Goal: Task Accomplishment & Management: Manage account settings

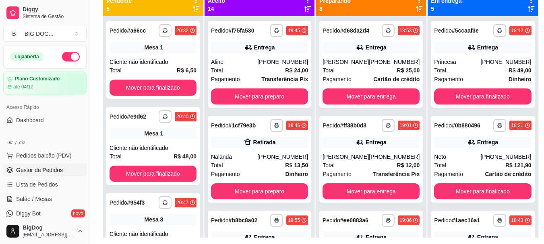
scroll to position [49, 0]
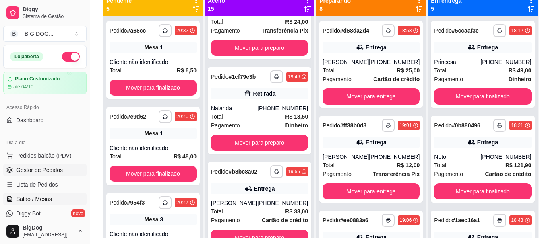
click at [52, 201] on link "Salão / Mesas" at bounding box center [44, 199] width 83 height 13
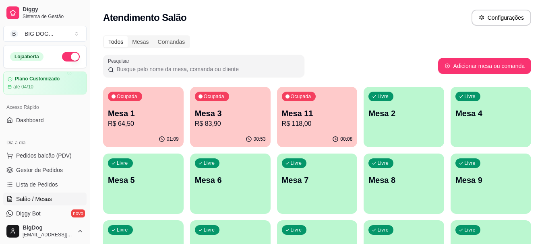
click at [159, 112] on p "Mesa 1" at bounding box center [143, 113] width 71 height 11
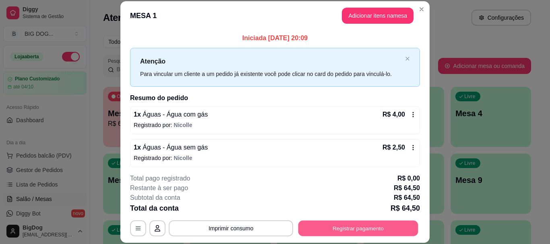
click at [365, 227] on button "Registrar pagamento" at bounding box center [358, 229] width 120 height 16
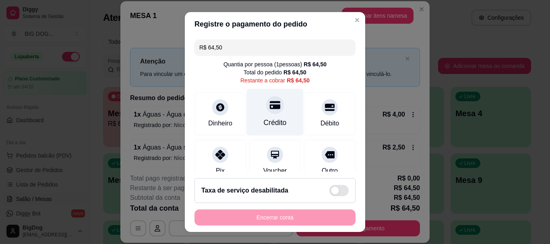
click at [270, 106] on icon at bounding box center [275, 105] width 10 height 8
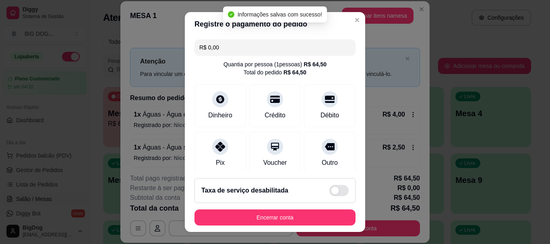
type input "R$ 0,00"
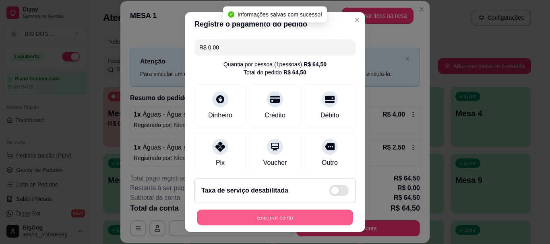
click at [272, 213] on button "Encerrar conta" at bounding box center [275, 218] width 156 height 16
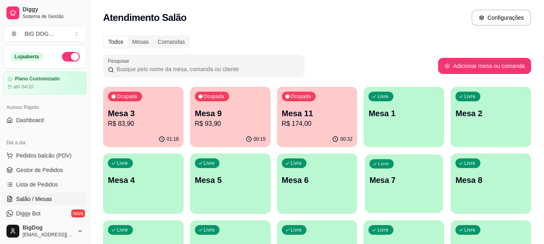
click at [379, 197] on div "Livre Mesa 7" at bounding box center [404, 179] width 78 height 49
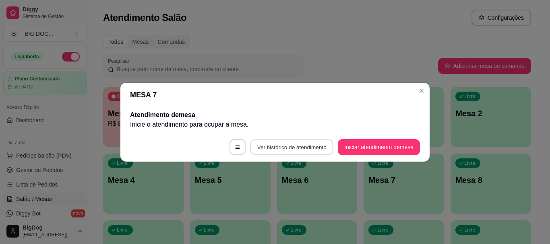
click at [302, 151] on button "Ver histórico de atendimento" at bounding box center [291, 147] width 83 height 16
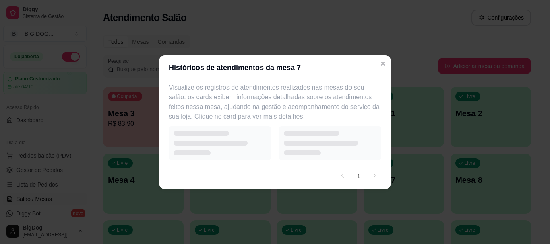
select select "7"
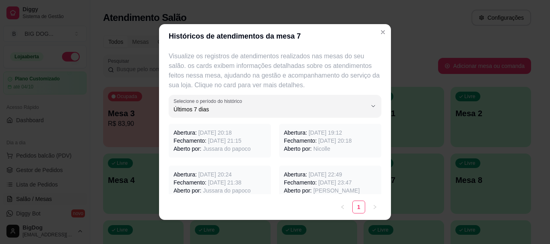
click at [210, 132] on span "[DATE] 20:18" at bounding box center [214, 133] width 33 height 6
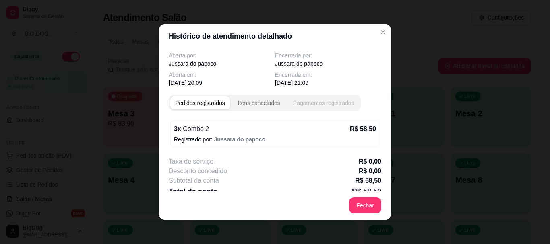
click at [308, 104] on div "Pagamentos registrados" at bounding box center [323, 103] width 61 height 8
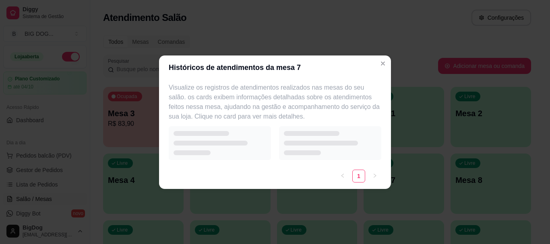
select select "7"
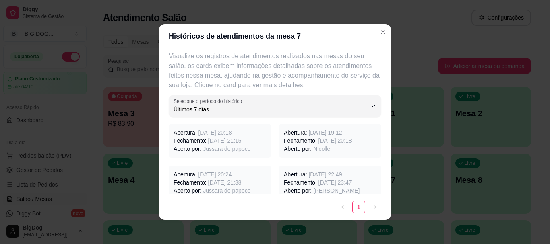
click at [338, 134] on span "[DATE] 19:12" at bounding box center [325, 133] width 33 height 6
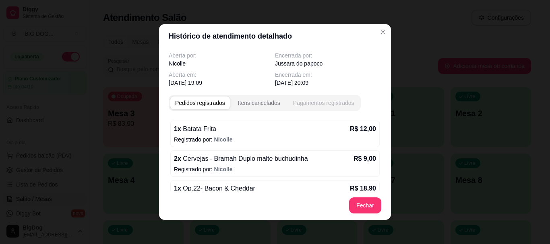
click at [309, 97] on button "Pagamentos registrados" at bounding box center [323, 103] width 71 height 13
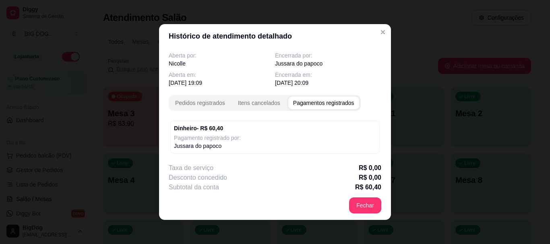
select select "7"
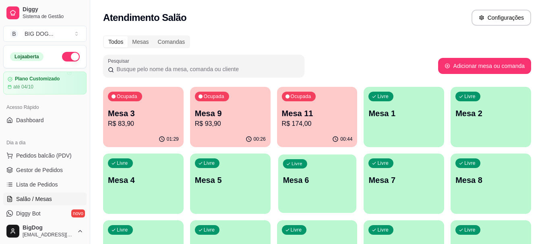
click at [308, 176] on p "Mesa 6" at bounding box center [317, 180] width 69 height 11
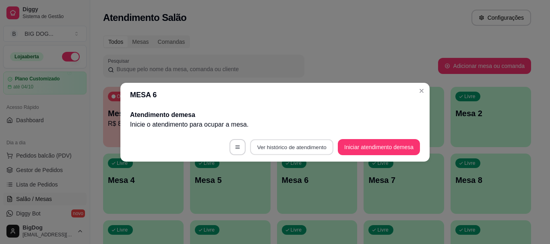
click at [319, 147] on button "Ver histórico de atendimento" at bounding box center [291, 147] width 83 height 16
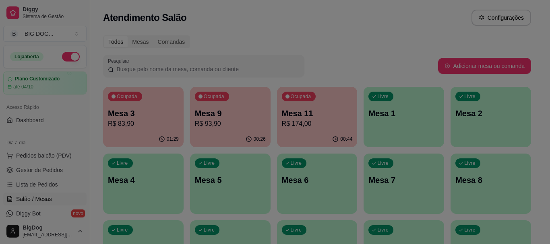
select select "7"
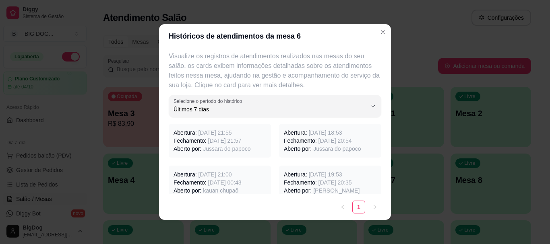
click at [232, 132] on span "[DATE] 21:55" at bounding box center [214, 133] width 33 height 6
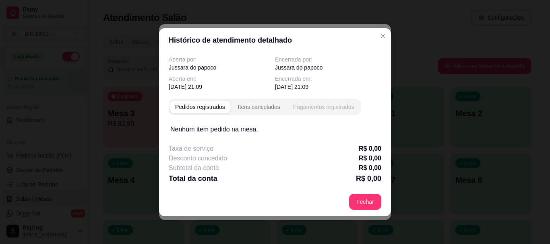
click at [331, 108] on div "Pagamentos registrados" at bounding box center [323, 107] width 61 height 8
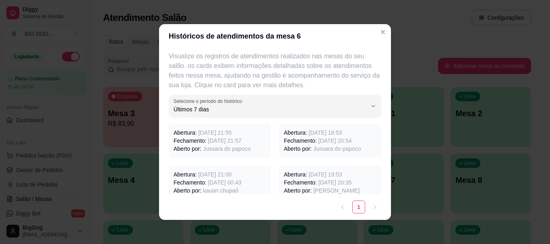
click at [324, 138] on span "[DATE] 20:54" at bounding box center [335, 141] width 33 height 6
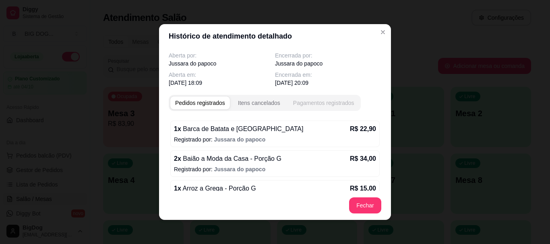
click at [321, 100] on div "Pagamentos registrados" at bounding box center [323, 103] width 61 height 8
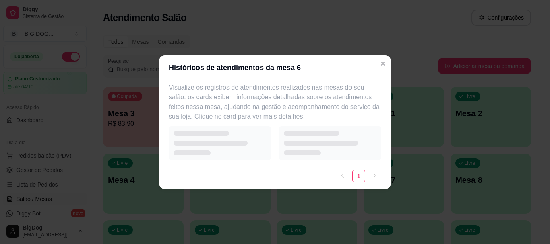
select select "7"
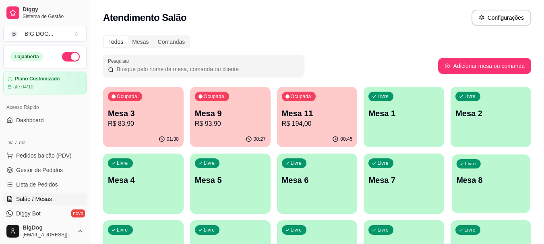
click at [481, 168] on div "Livre Mesa 8" at bounding box center [491, 179] width 78 height 49
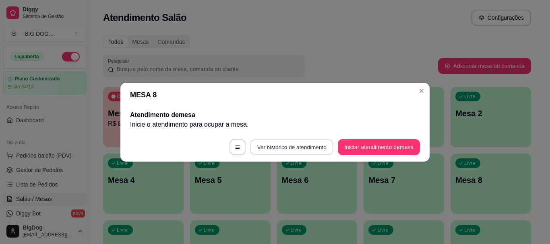
click at [315, 145] on button "Ver histórico de atendimento" at bounding box center [291, 147] width 83 height 16
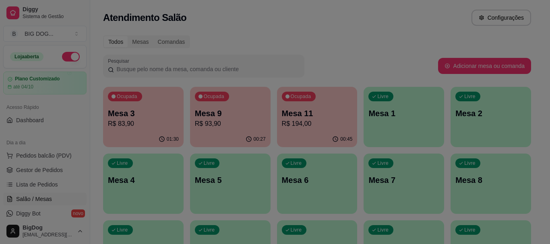
select select "7"
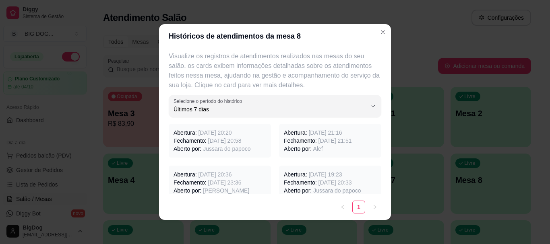
click at [224, 140] on span "[DATE] 20:58" at bounding box center [224, 141] width 33 height 6
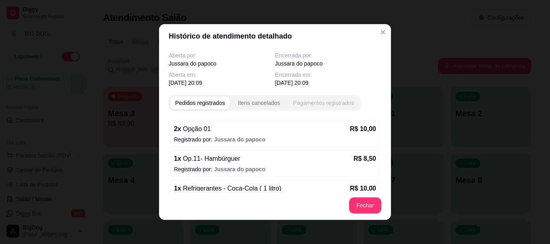
click at [330, 104] on div "Pagamentos registrados" at bounding box center [323, 103] width 61 height 8
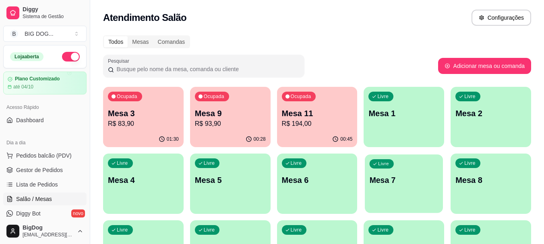
click at [371, 178] on p "Mesa 7" at bounding box center [404, 180] width 69 height 11
click at [251, 174] on div "Livre Mesa 5" at bounding box center [230, 179] width 81 height 51
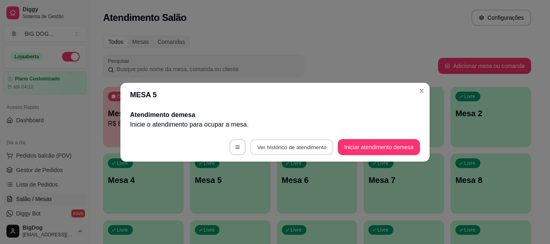
click at [293, 149] on button "Ver histórico de atendimento" at bounding box center [291, 147] width 83 height 16
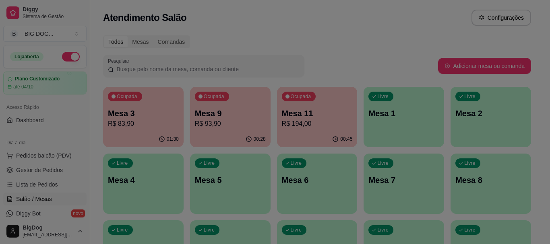
select select "7"
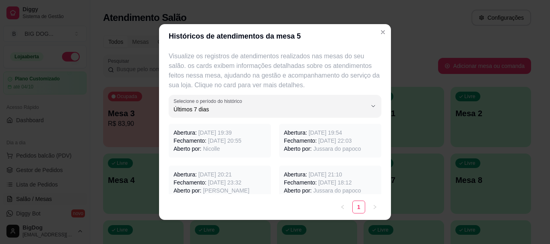
click at [210, 132] on span "[DATE] 19:39" at bounding box center [214, 133] width 33 height 6
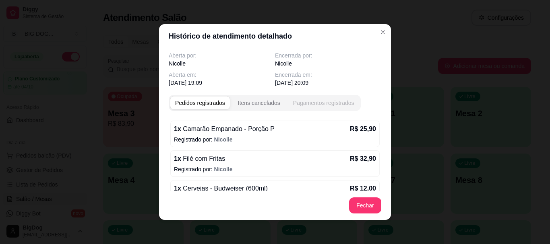
click at [335, 97] on button "Pagamentos registrados" at bounding box center [323, 103] width 71 height 13
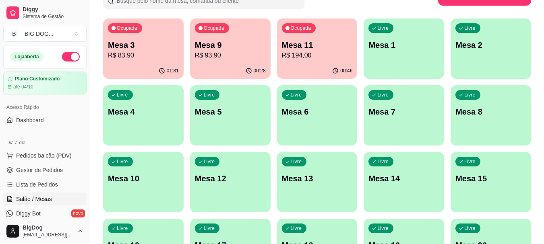
scroll to position [70, 0]
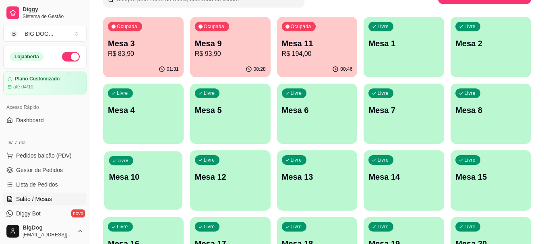
click at [135, 161] on div "Livre Mesa 10" at bounding box center [143, 175] width 78 height 49
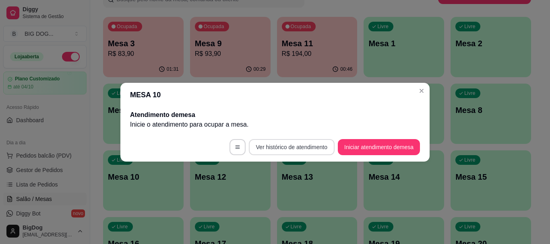
click at [282, 146] on button "Ver histórico de atendimento" at bounding box center [292, 147] width 86 height 16
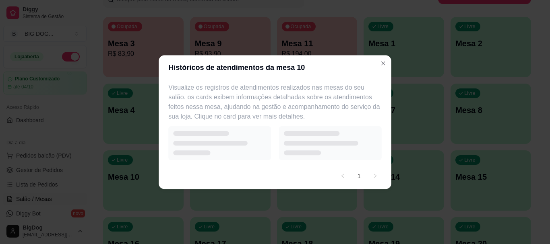
select select "7"
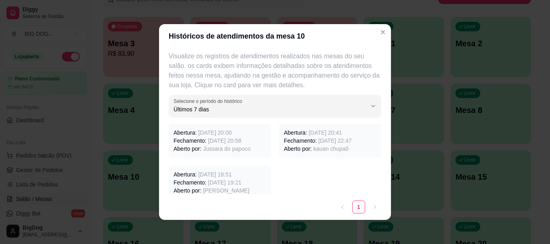
click at [228, 139] on span "[DATE] 20:58" at bounding box center [224, 141] width 33 height 6
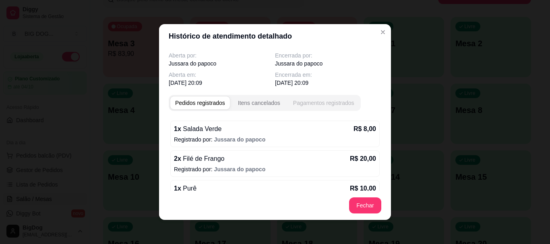
click at [315, 102] on div "Pagamentos registrados" at bounding box center [323, 103] width 61 height 8
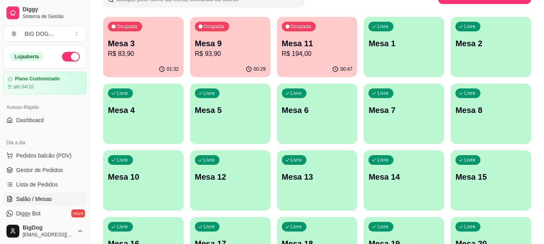
click at [412, 55] on div "Livre Mesa 1" at bounding box center [404, 42] width 81 height 51
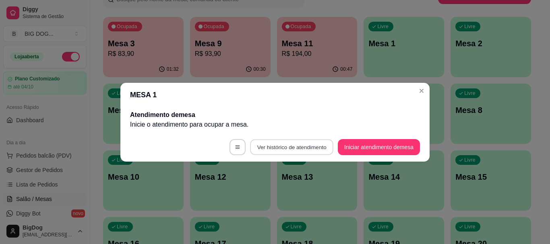
click at [285, 152] on button "Ver histórico de atendimento" at bounding box center [291, 147] width 83 height 16
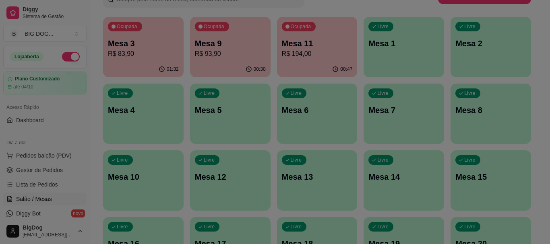
select select "7"
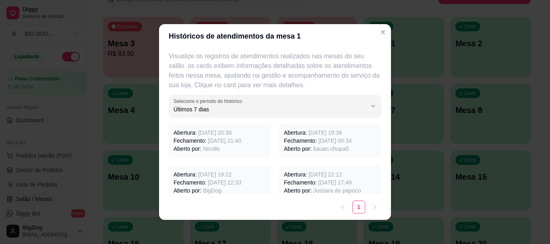
click at [222, 140] on span "[DATE] 21:40" at bounding box center [224, 141] width 33 height 6
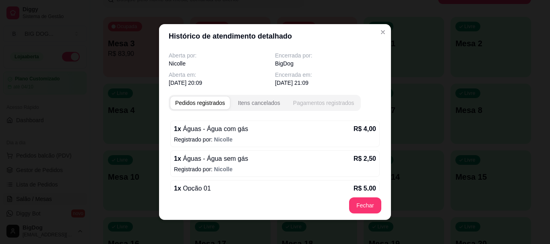
click at [321, 99] on div "Pagamentos registrados" at bounding box center [323, 103] width 61 height 8
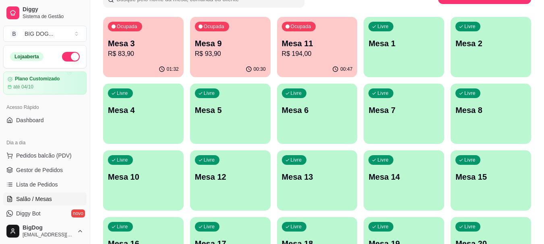
click at [166, 95] on div "Livre Mesa 4" at bounding box center [143, 109] width 81 height 51
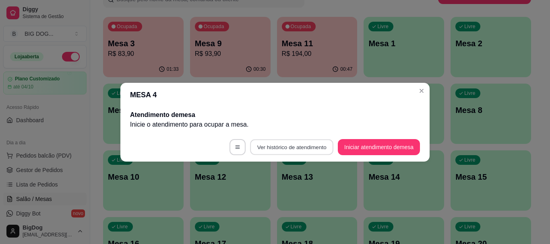
click at [297, 146] on button "Ver histórico de atendimento" at bounding box center [291, 147] width 83 height 16
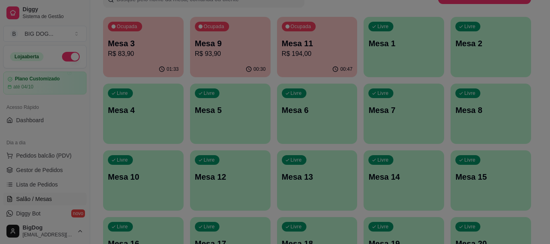
select select "7"
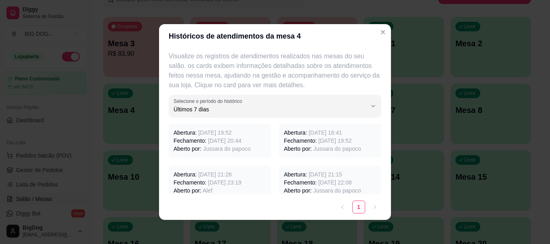
click at [228, 143] on span "[DATE] 20:44" at bounding box center [224, 141] width 33 height 6
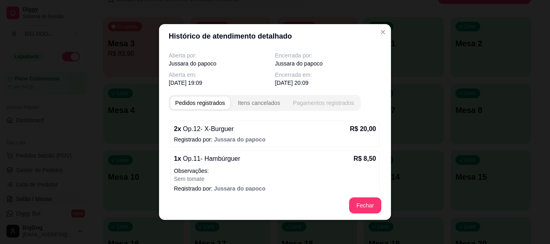
click at [327, 101] on div "Pagamentos registrados" at bounding box center [323, 103] width 61 height 8
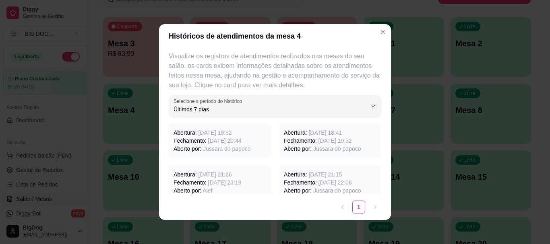
click at [302, 136] on p "Abertura: [DATE] 18:41" at bounding box center [330, 133] width 93 height 8
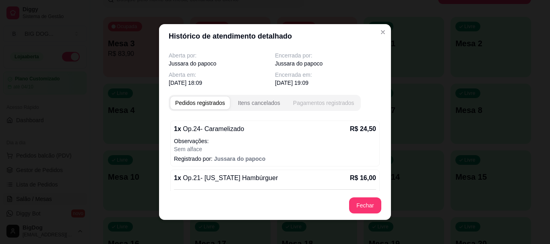
click at [302, 101] on div "Pagamentos registrados" at bounding box center [323, 103] width 61 height 8
